Goal: Information Seeking & Learning: Check status

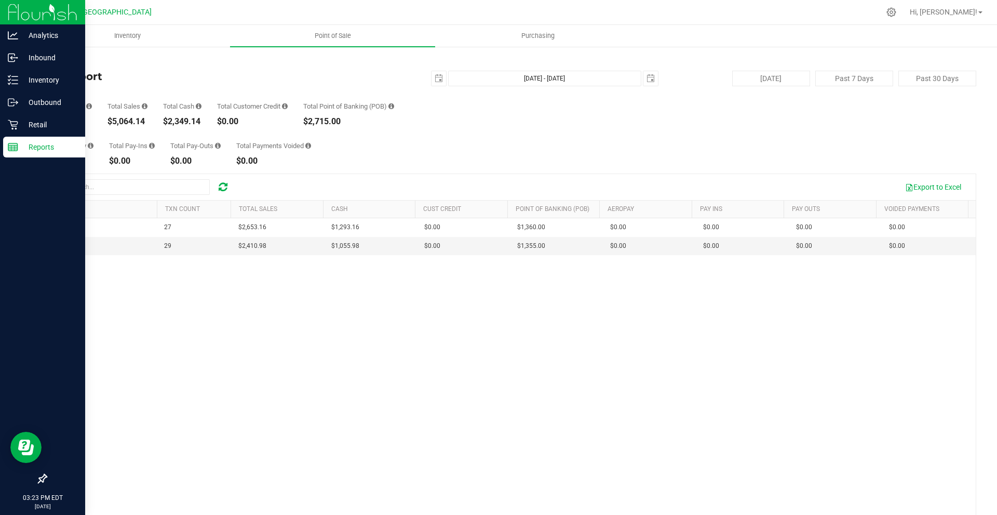
click at [13, 145] on line at bounding box center [12, 145] width 9 height 0
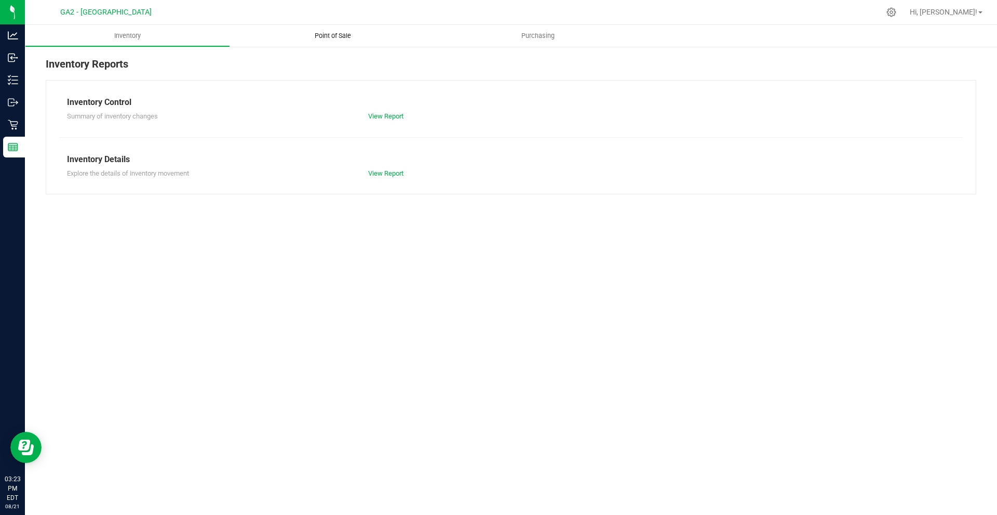
click at [370, 38] on uib-tab-heading "Point of Sale" at bounding box center [332, 36] width 205 height 22
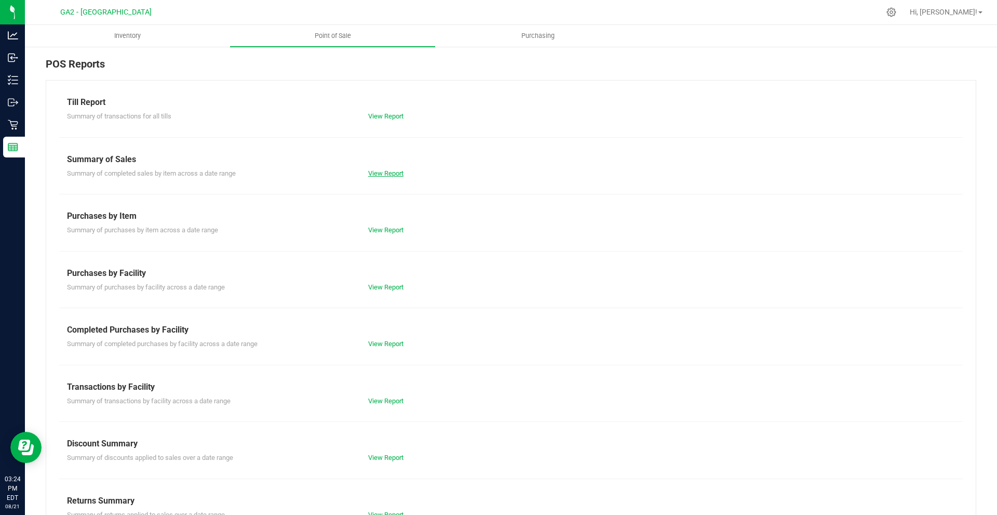
click at [399, 172] on link "View Report" at bounding box center [385, 173] width 35 height 8
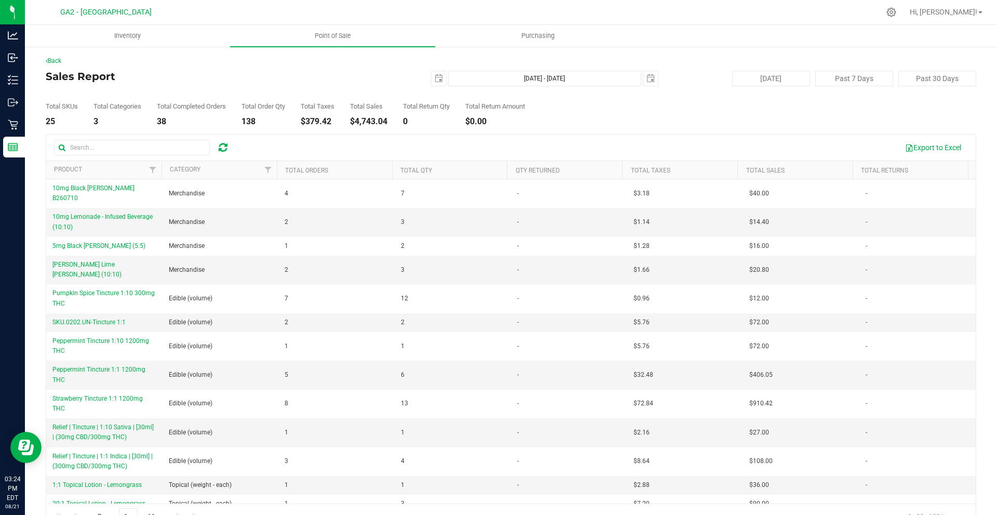
click at [25, 148] on div "Back Sales Report [DATE] [DATE] - [DATE] [DATE] [DATE] Past 7 Days Past 30 Days…" at bounding box center [511, 292] width 972 height 493
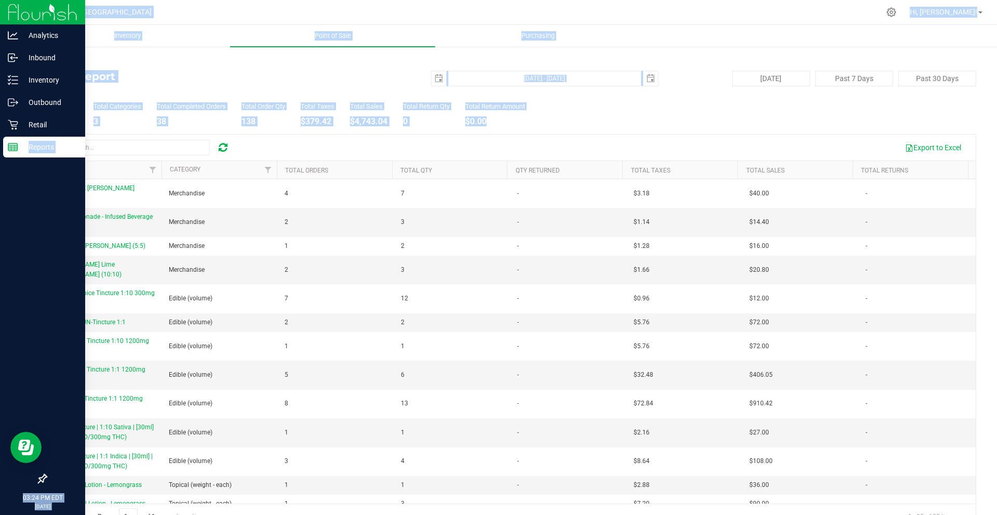
click at [23, 148] on div "Analytics Inbound Inventory Outbound Retail Reports 03:24 PM EDT [DATE] 08/21 G…" at bounding box center [498, 257] width 997 height 515
click at [23, 148] on p "Reports" at bounding box center [49, 147] width 62 height 12
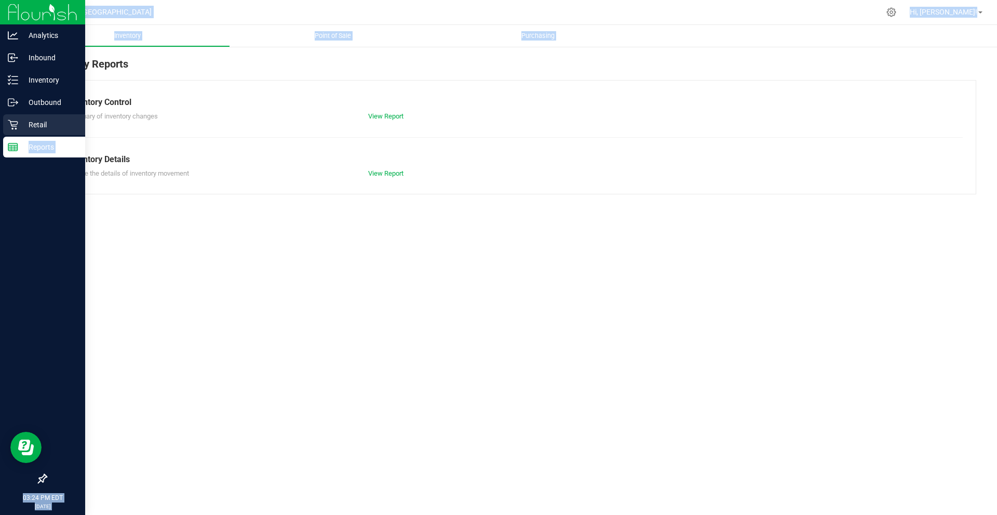
click at [62, 128] on p "Retail" at bounding box center [49, 124] width 62 height 12
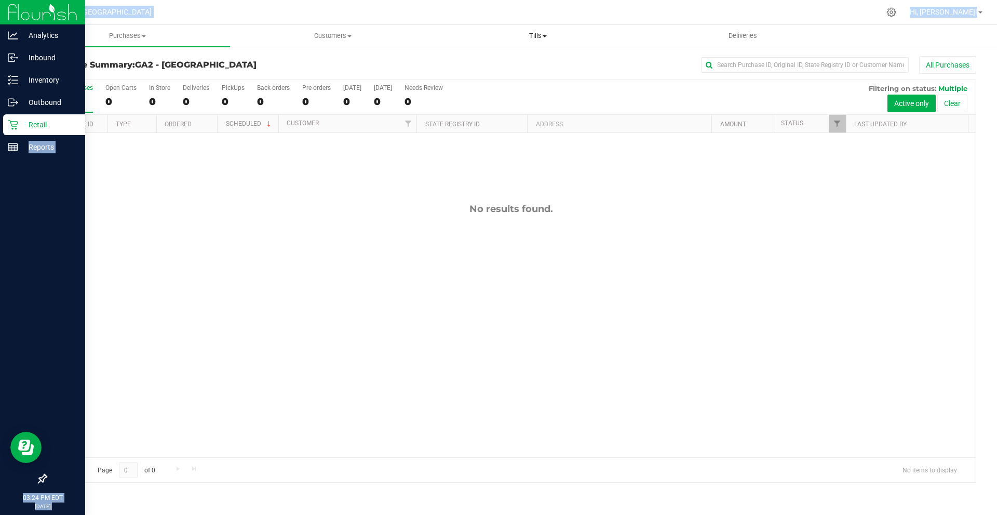
drag, startPoint x: 523, startPoint y: 36, endPoint x: 499, endPoint y: 46, distance: 26.3
click at [523, 36] on span "Tills" at bounding box center [538, 35] width 204 height 9
click at [491, 59] on span "Manage tills" at bounding box center [470, 62] width 70 height 9
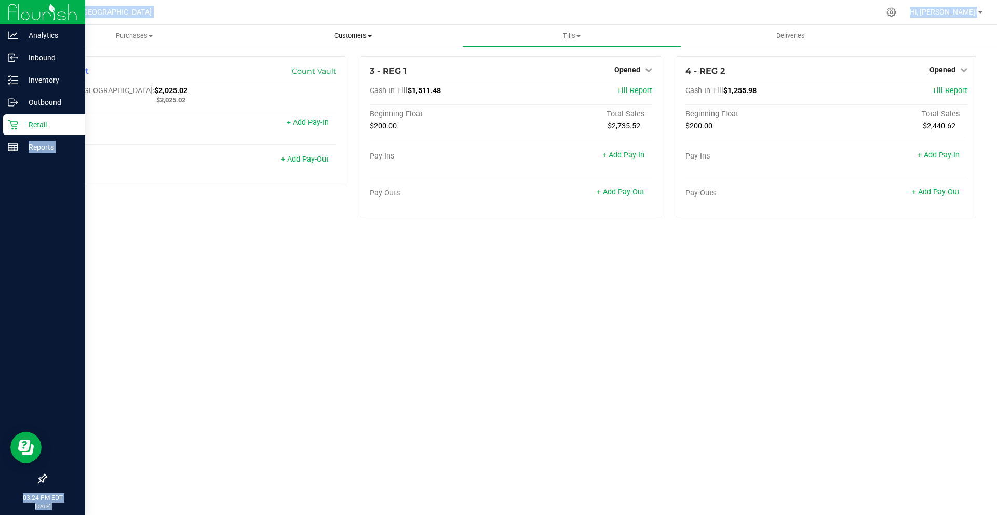
click at [270, 45] on uib-tab-heading "Customers All customers Add a new customer All physicians" at bounding box center [353, 35] width 218 height 21
click at [13, 157] on div "Reports" at bounding box center [44, 147] width 82 height 21
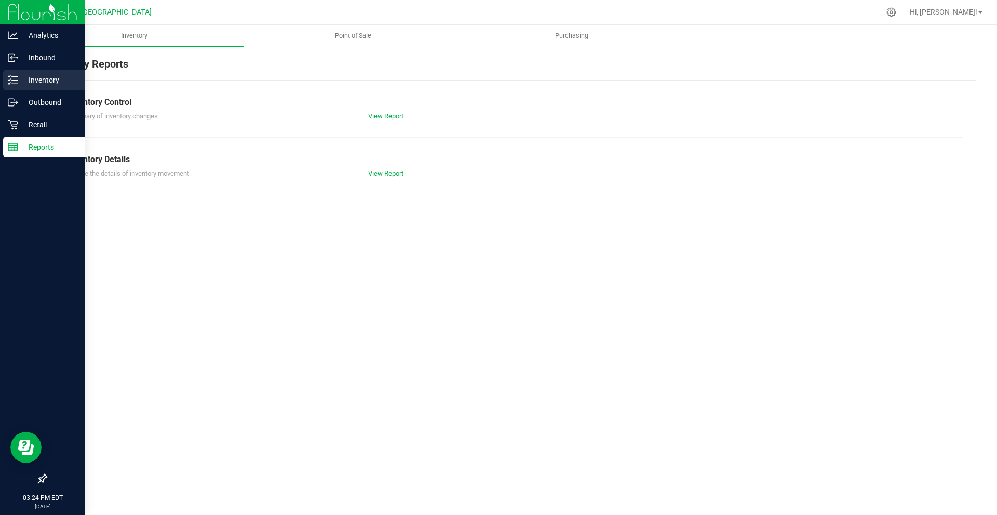
click at [24, 82] on p "Inventory" at bounding box center [49, 80] width 62 height 12
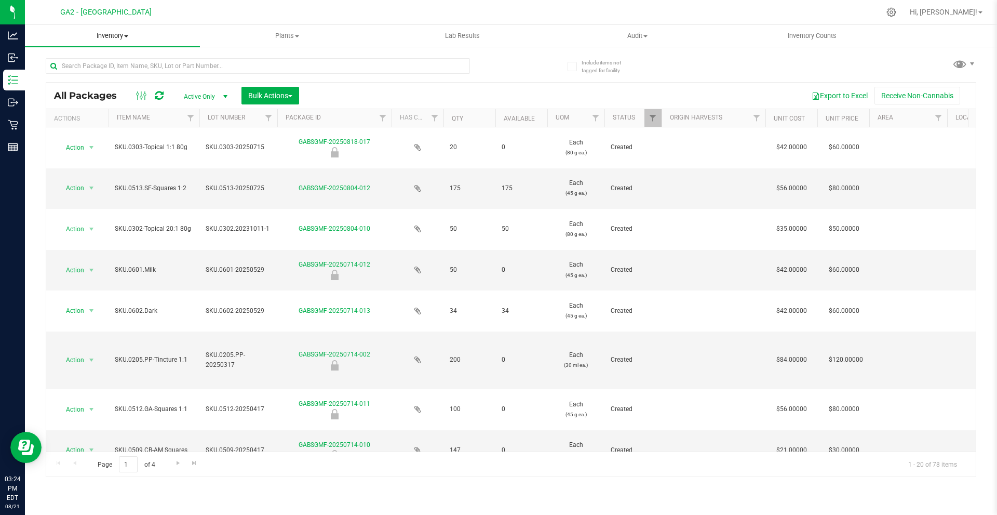
click at [117, 35] on span "Inventory" at bounding box center [112, 35] width 175 height 9
click at [109, 73] on li "All inventory" at bounding box center [112, 75] width 175 height 12
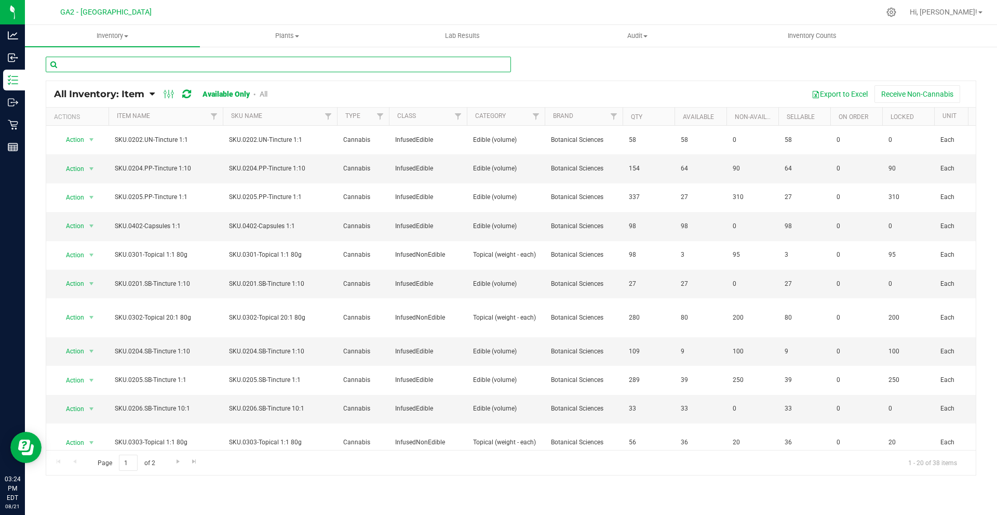
click at [219, 63] on input "text" at bounding box center [278, 65] width 465 height 16
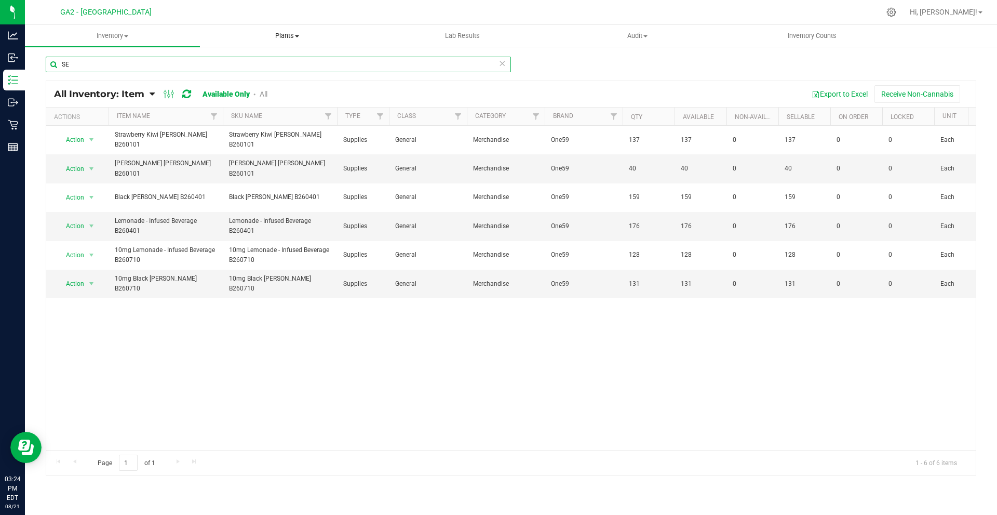
type input "SE"
